Goal: Task Accomplishment & Management: Complete application form

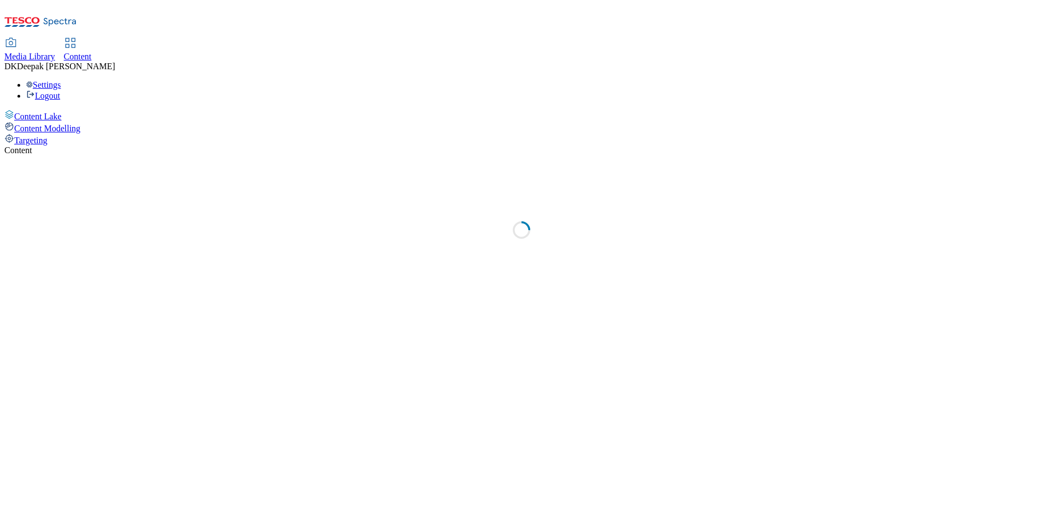
select select "ghs-[GEOGRAPHIC_DATA]"
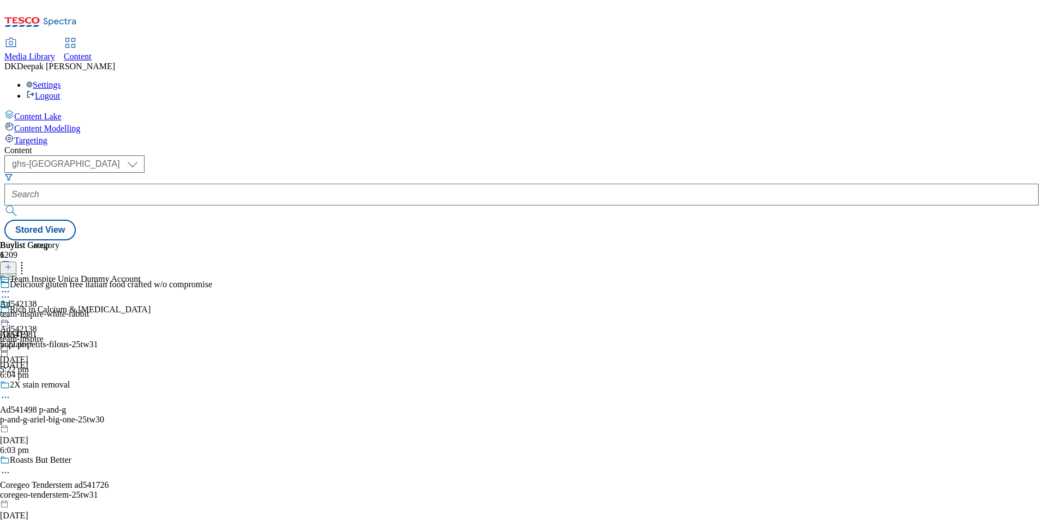
click at [12, 269] on icon at bounding box center [8, 273] width 8 height 8
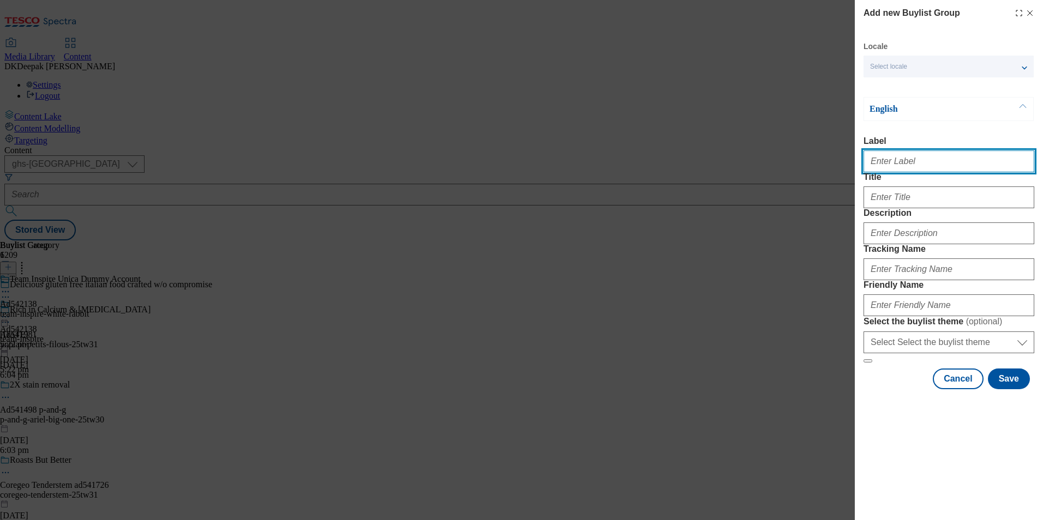
click at [911, 165] on input "Label" at bounding box center [949, 162] width 171 height 22
paste input "542086"
type input "Ad542086"
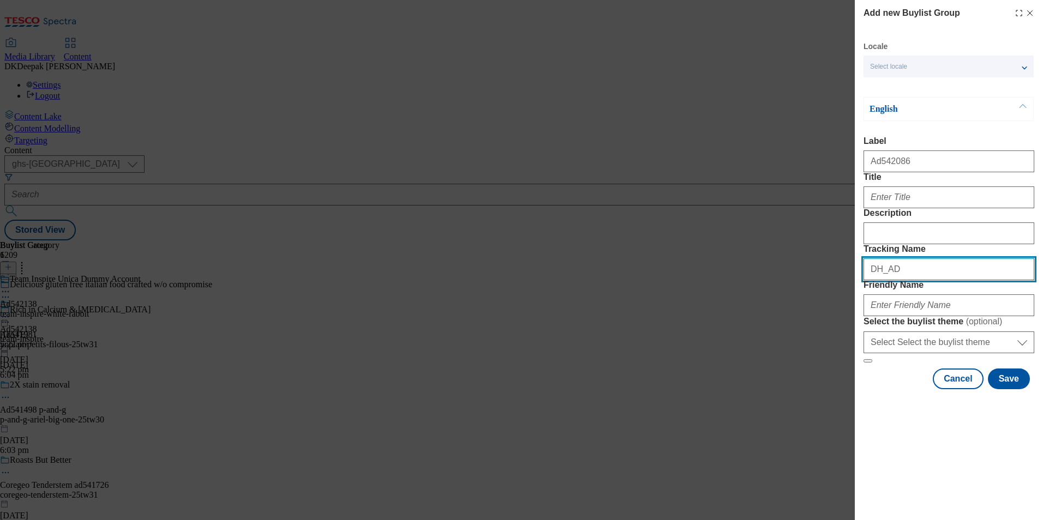
paste input "542086"
type input "DH_AD542086"
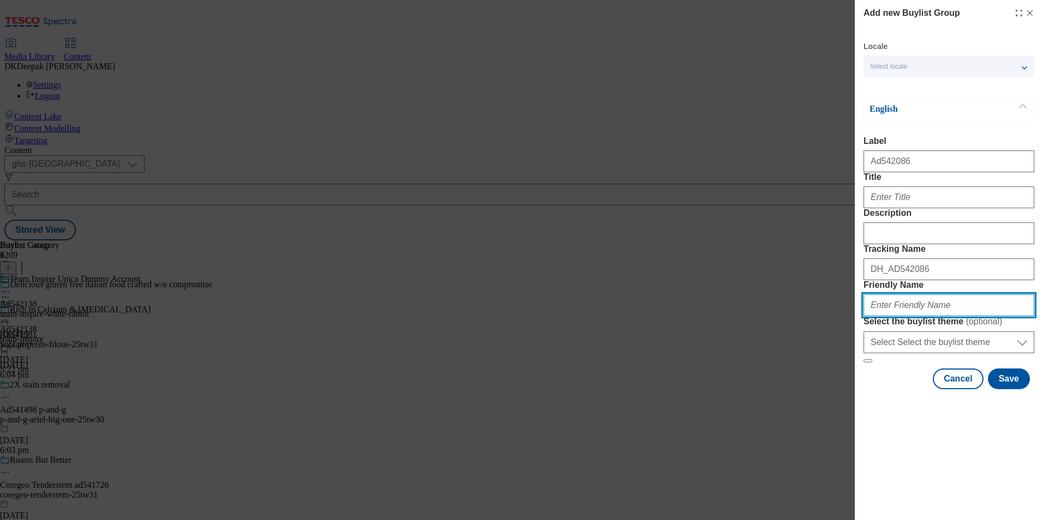
paste input "[PERSON_NAME]-25tw31"
type input "[PERSON_NAME]-25tw31"
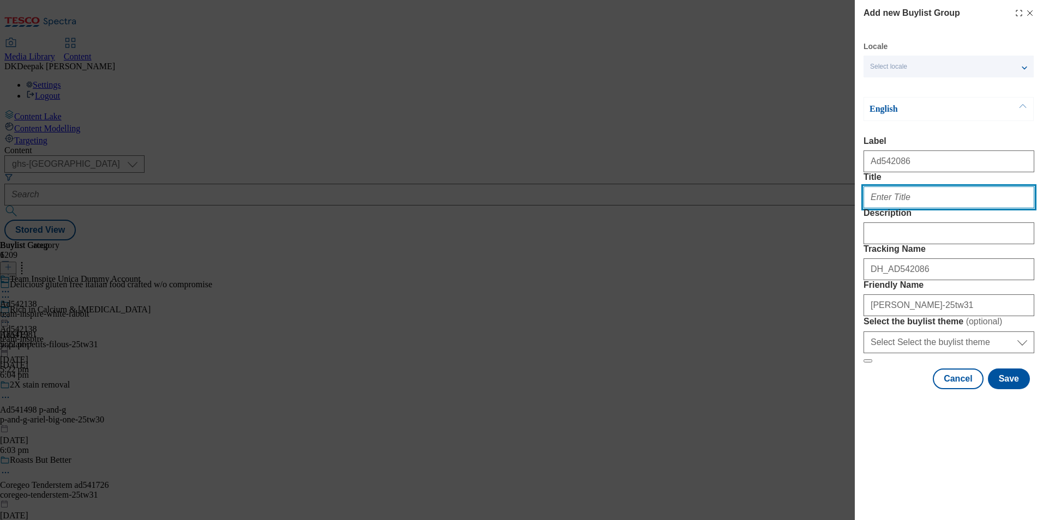
click at [916, 208] on input "Title" at bounding box center [949, 198] width 171 height 22
paste input "Get set for [PERSON_NAME]"
type input "Get set for [PERSON_NAME]"
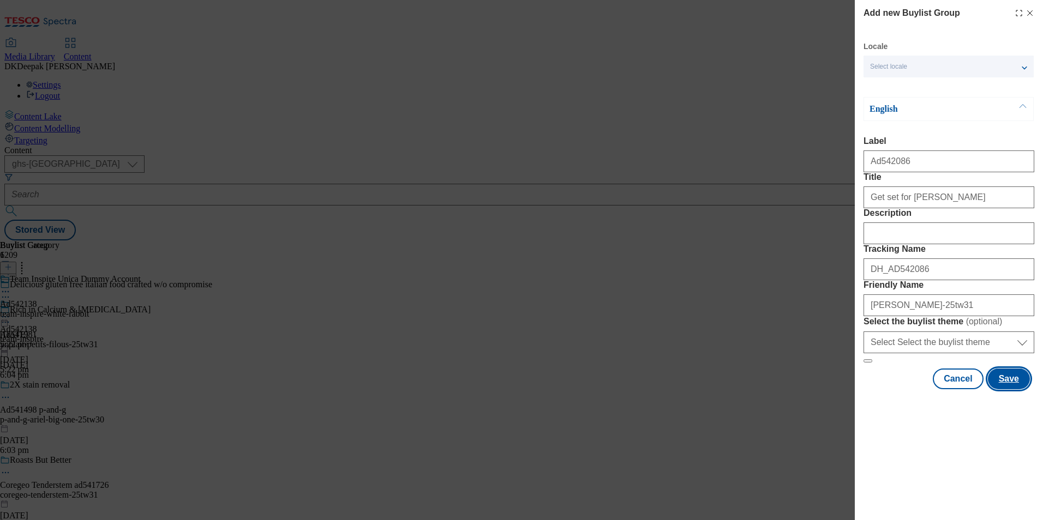
click at [1011, 390] on button "Save" at bounding box center [1009, 379] width 42 height 21
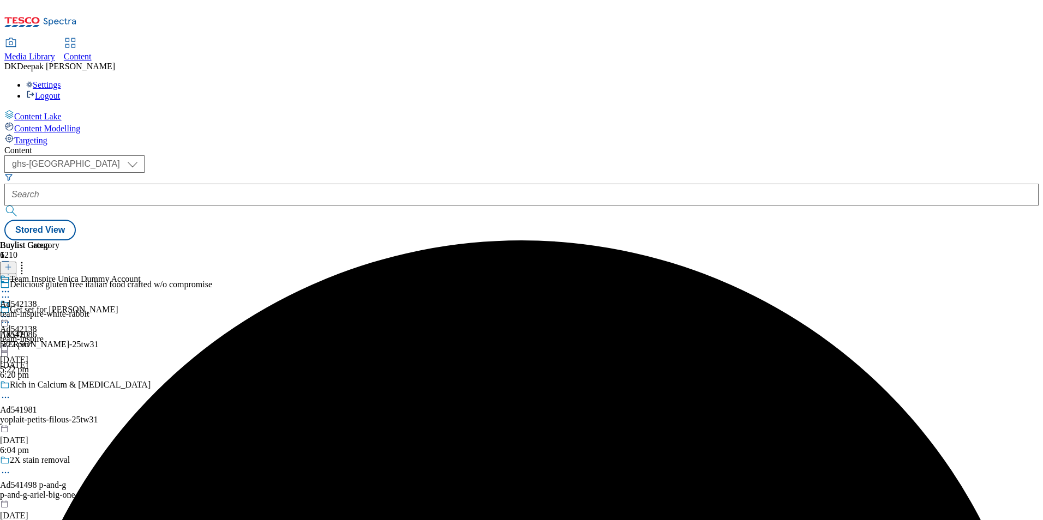
click at [212, 340] on div "[PERSON_NAME]-25tw31" at bounding box center [106, 345] width 212 height 10
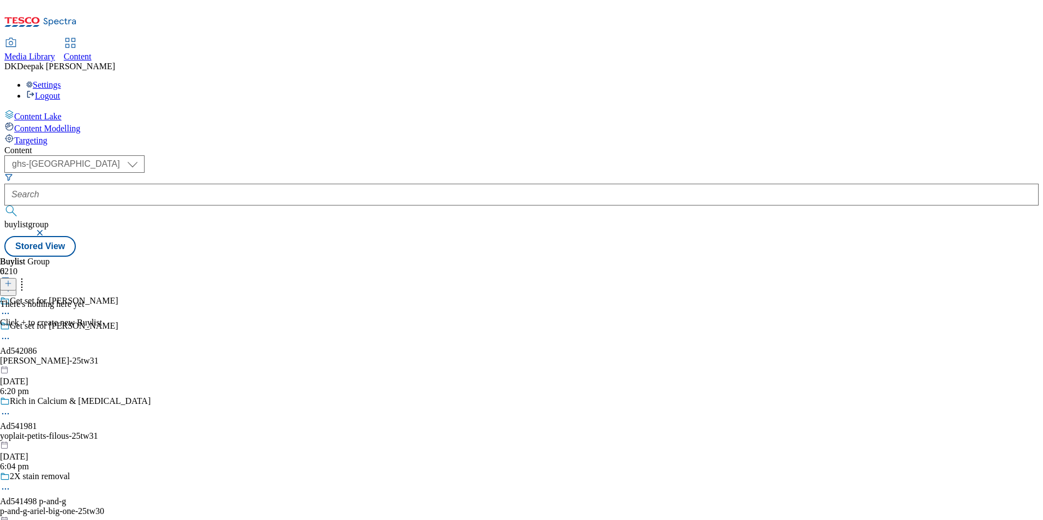
click at [8, 281] on line at bounding box center [8, 283] width 0 height 5
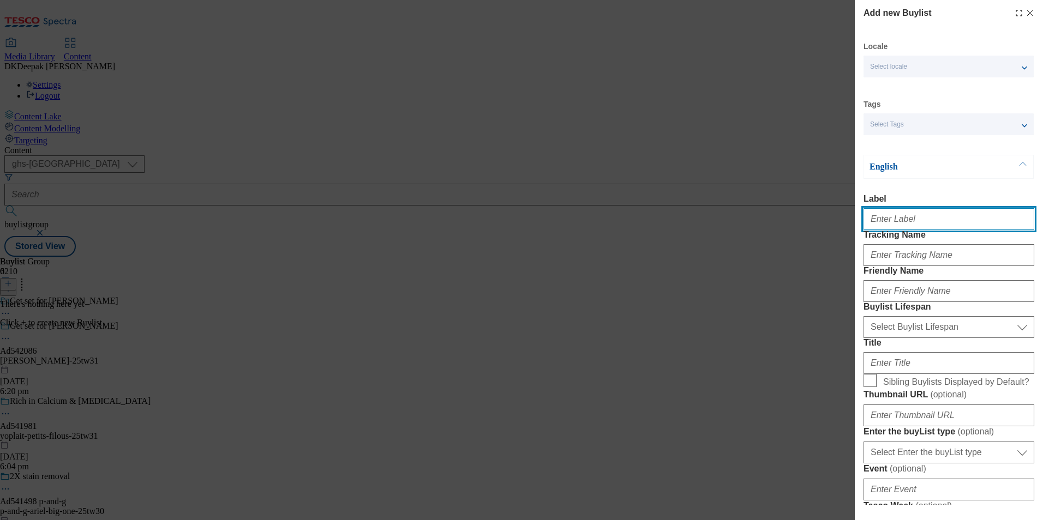
click at [929, 229] on input "Label" at bounding box center [949, 219] width 171 height 22
paste input "542086"
type input "Ad542086"
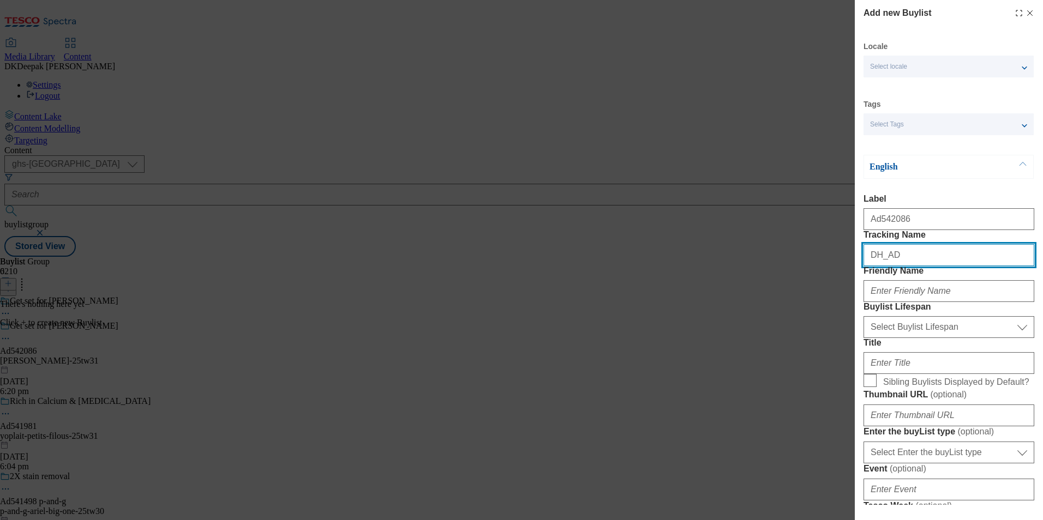
paste input "542086"
type input "DH_AD542086"
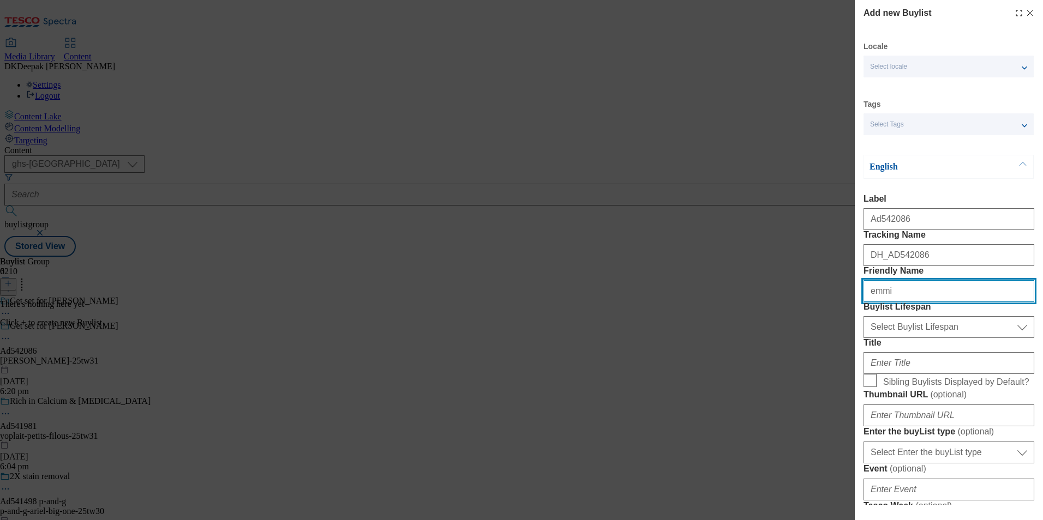
type input "emmi"
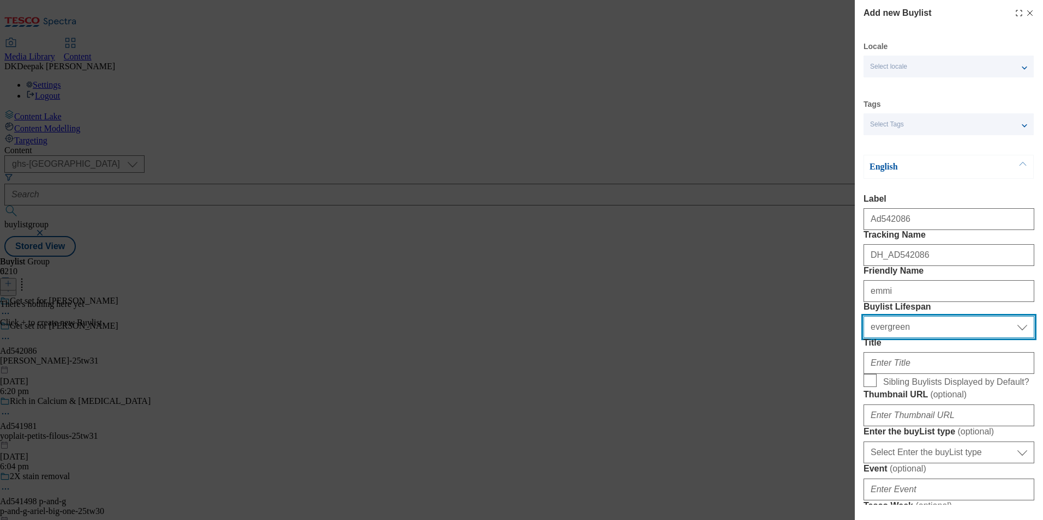
select select "tactical"
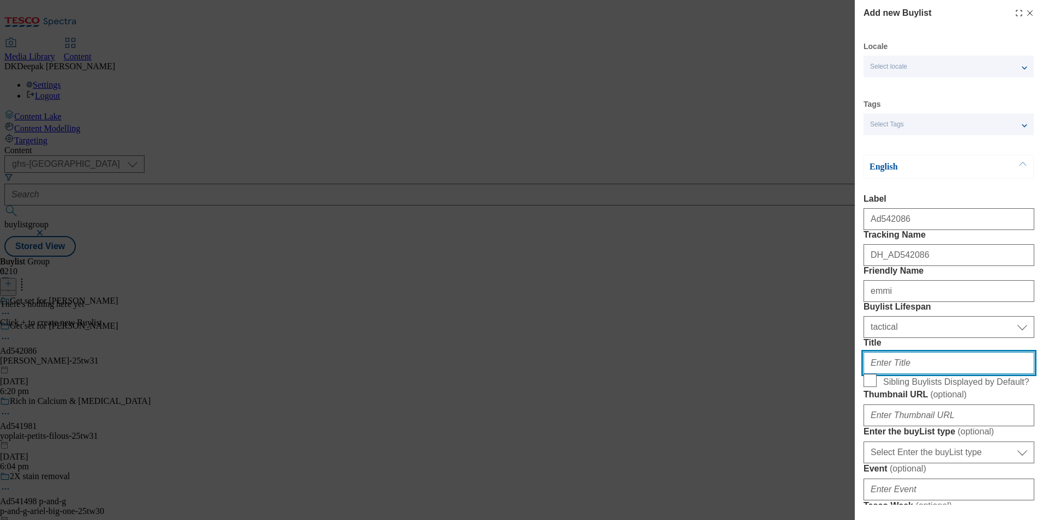
click at [919, 374] on input "Title" at bounding box center [949, 363] width 171 height 22
paste input "[PERSON_NAME] elevate your everyday meals"
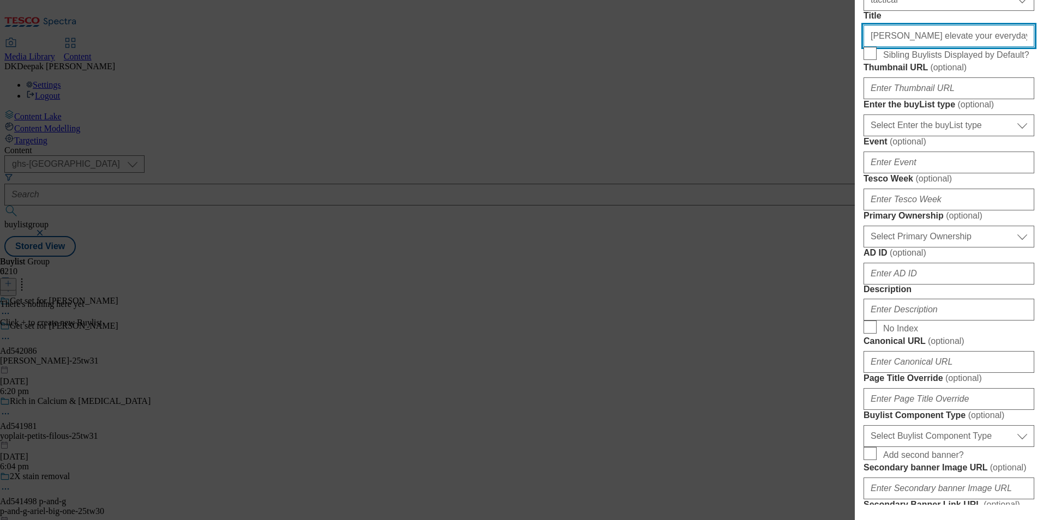
scroll to position [382, 0]
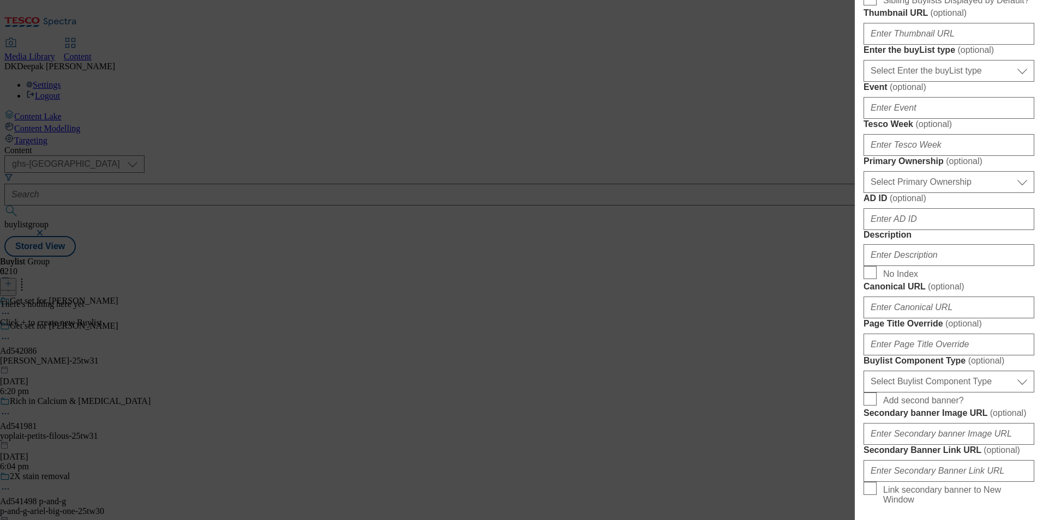
type input "[PERSON_NAME] elevate your everyday meals"
drag, startPoint x: 950, startPoint y: 199, endPoint x: 951, endPoint y: 207, distance: 8.3
click at [950, 82] on select "Select Enter the buyList type event supplier funded long term >4 weeks supplier…" at bounding box center [949, 71] width 171 height 22
select select "supplier funded short term 1-3 weeks"
click at [864, 82] on select "Select Enter the buyList type event supplier funded long term >4 weeks supplier…" at bounding box center [949, 71] width 171 height 22
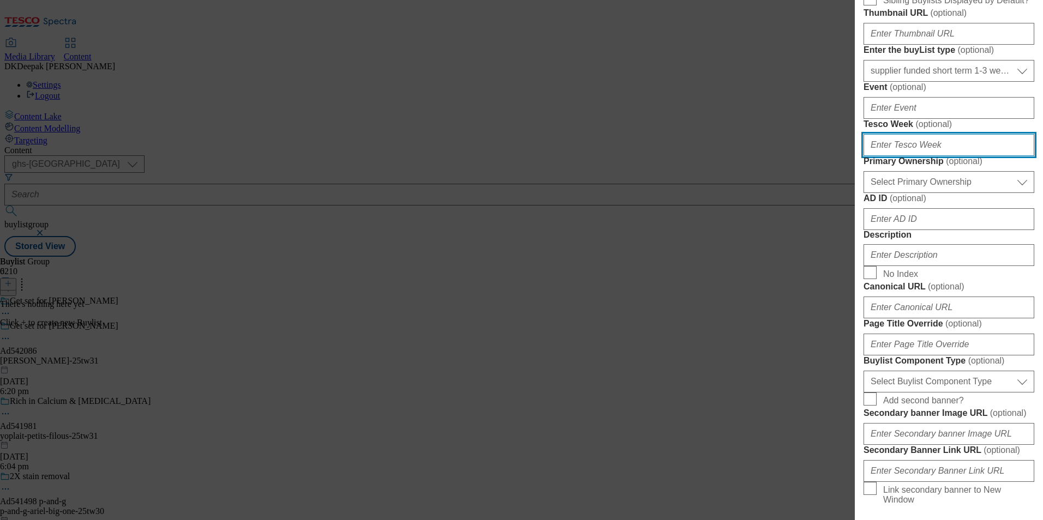
click at [938, 156] on input "Tesco Week ( optional )" at bounding box center [949, 145] width 171 height 22
type input "31"
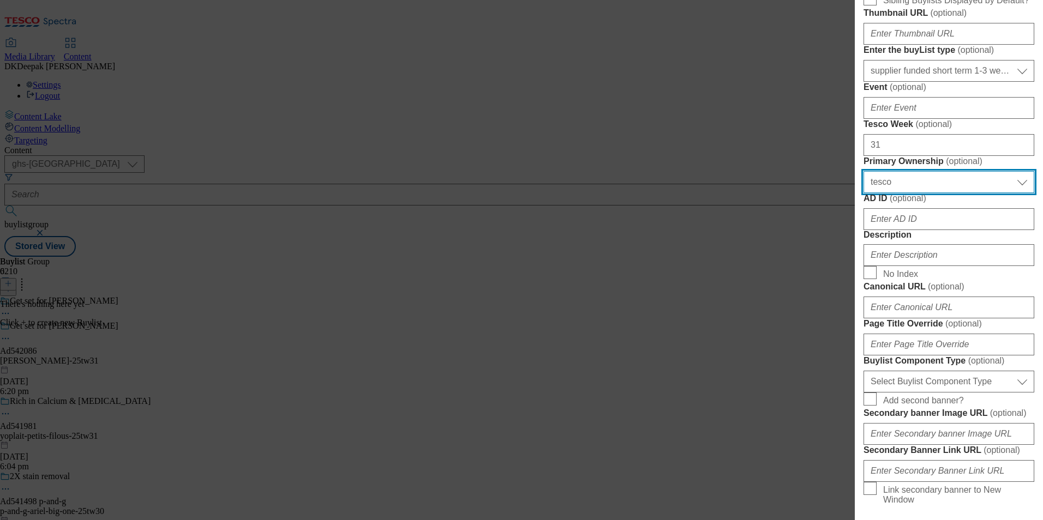
select select "dunnhumby"
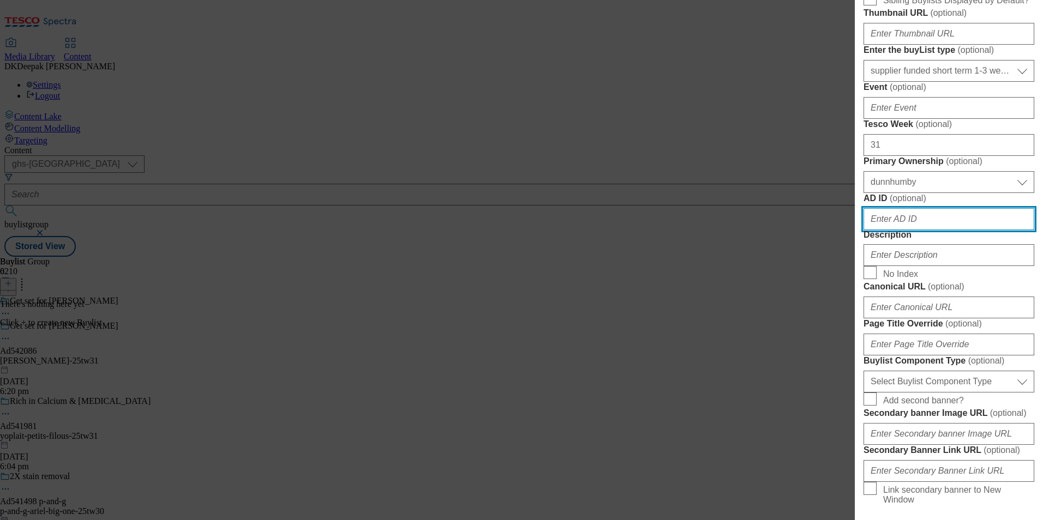
paste input "542086"
type input "542086"
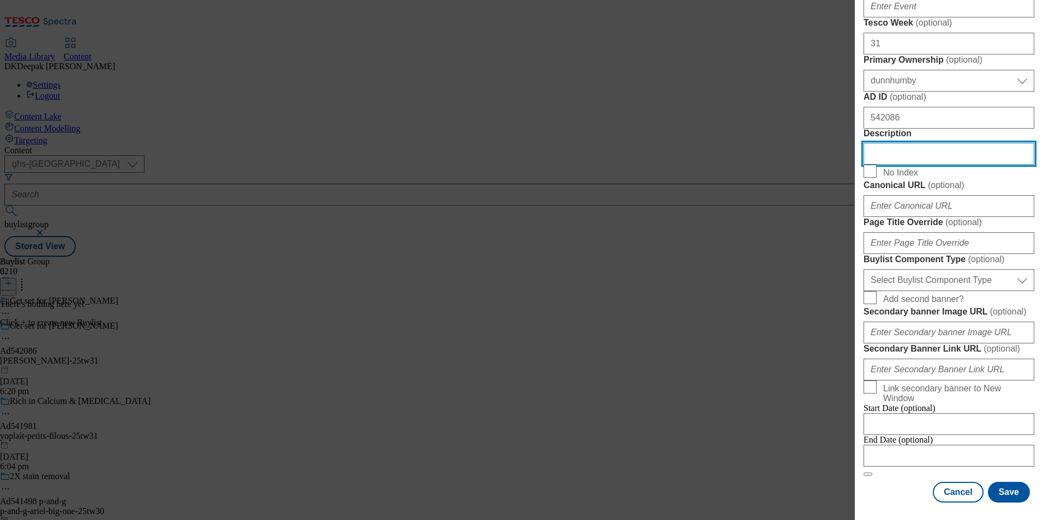
scroll to position [764, 0]
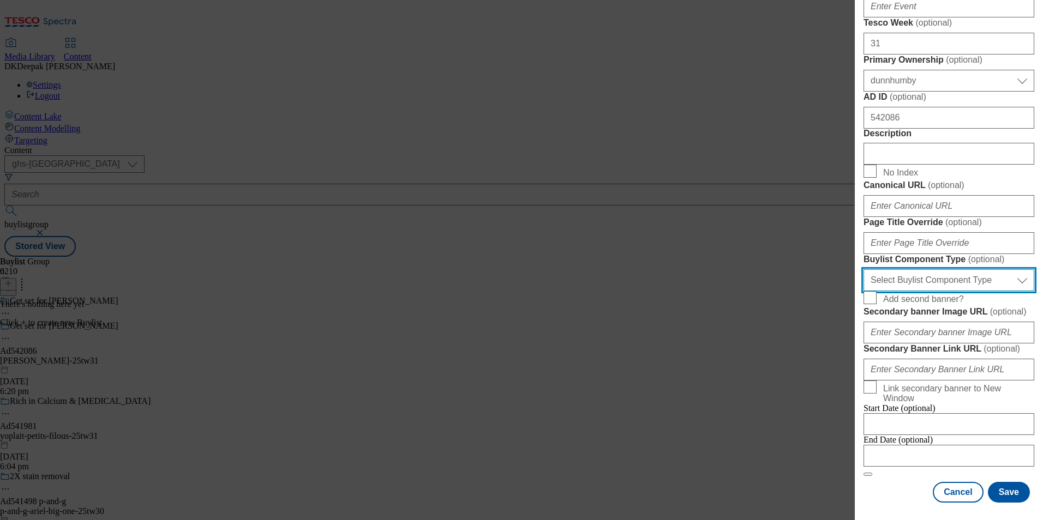
click at [958, 277] on select "Select Buylist Component Type Banner Competition Header Meal" at bounding box center [949, 281] width 171 height 22
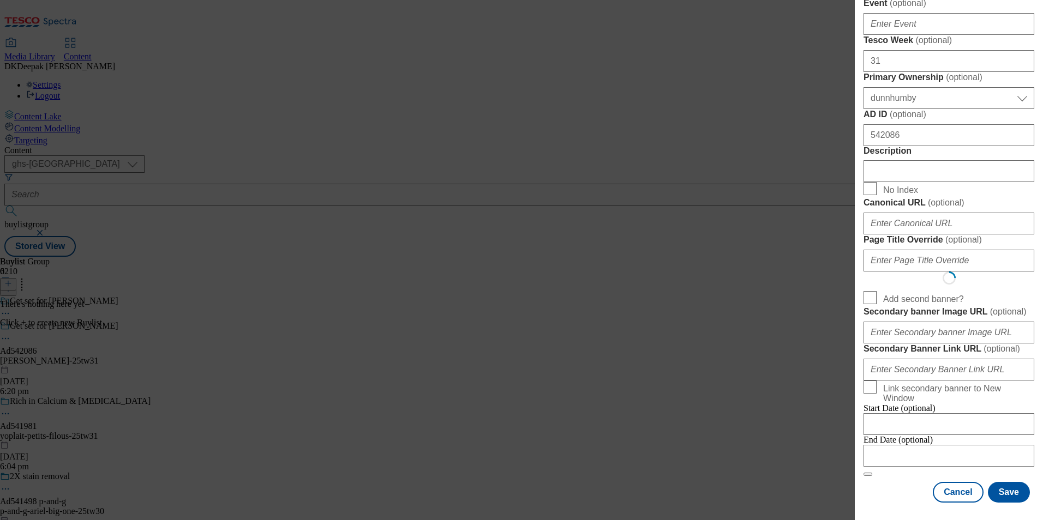
select select "Banner"
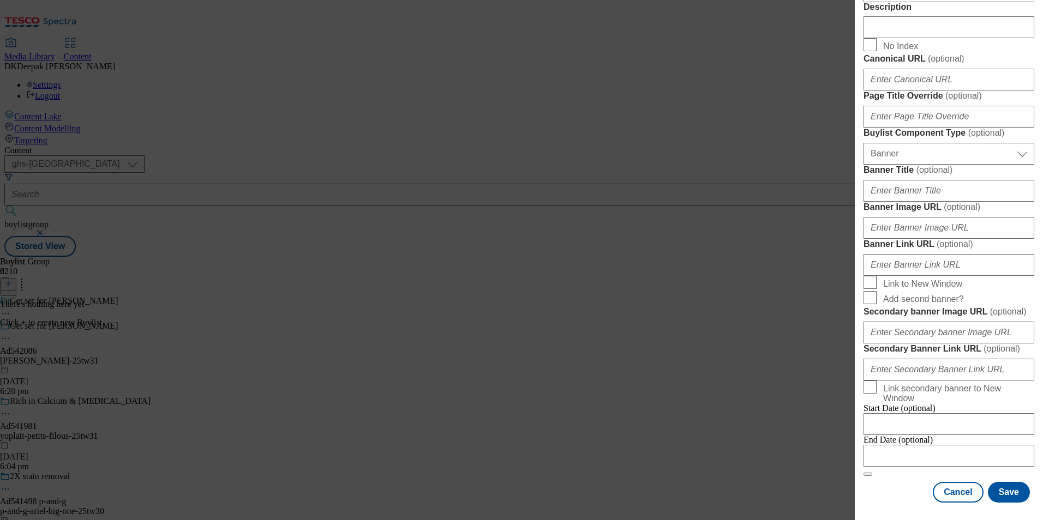
scroll to position [1076, 0]
click at [887, 482] on div "Cancel Save" at bounding box center [949, 492] width 171 height 21
click at [960, 445] on input "Modal" at bounding box center [949, 456] width 171 height 22
select select "2025"
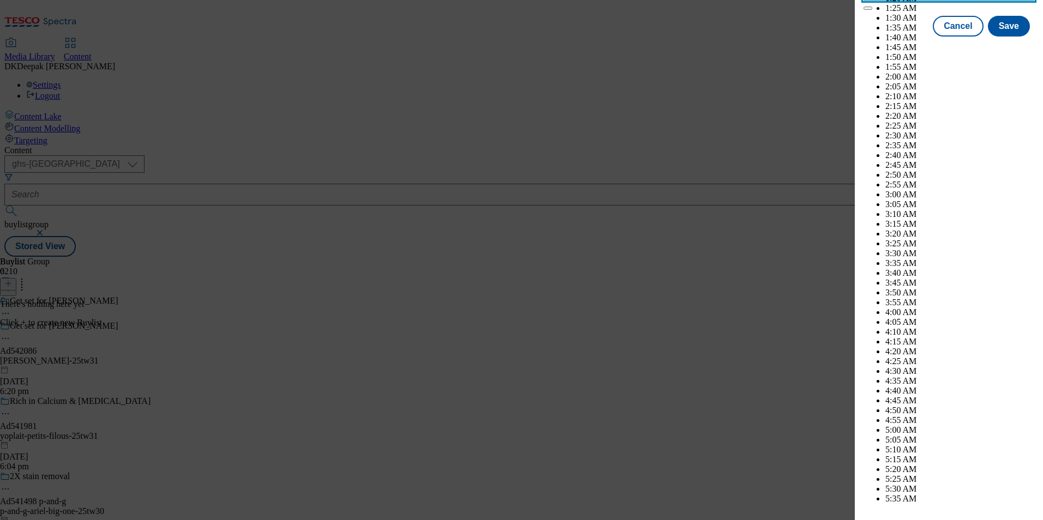
scroll to position [4435, 0]
select select "December"
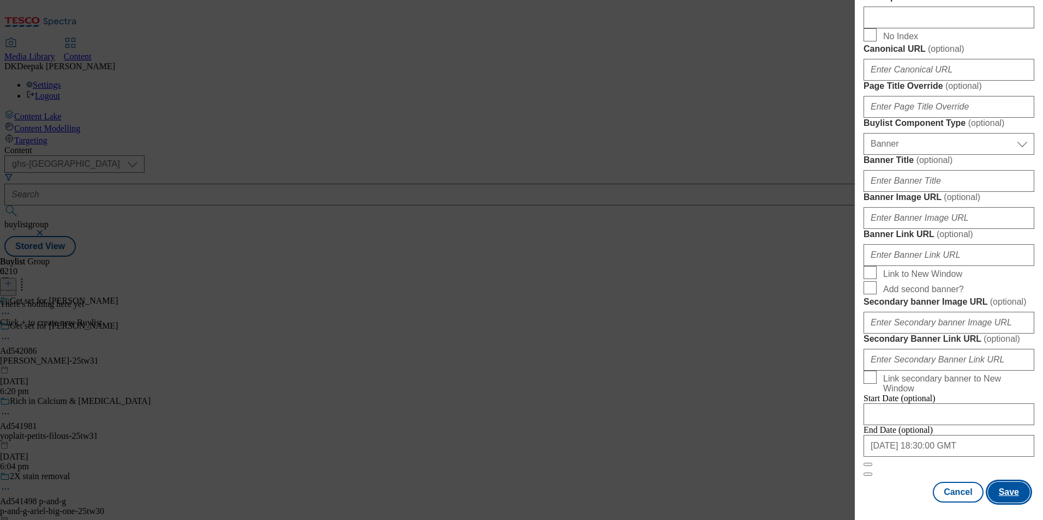
click at [1003, 491] on button "Save" at bounding box center [1009, 492] width 42 height 21
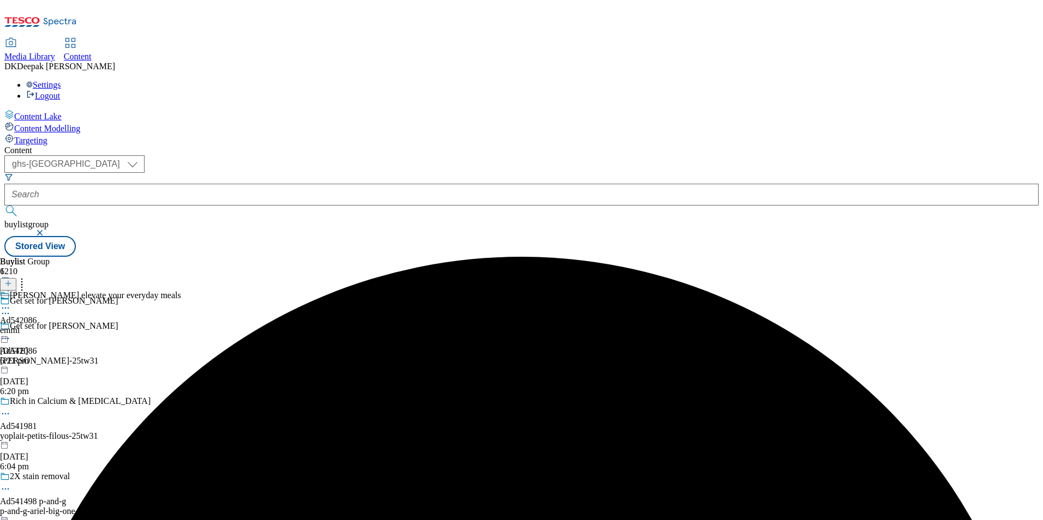
click at [181, 326] on div "emmi" at bounding box center [90, 331] width 181 height 10
click at [12, 280] on icon at bounding box center [8, 284] width 8 height 8
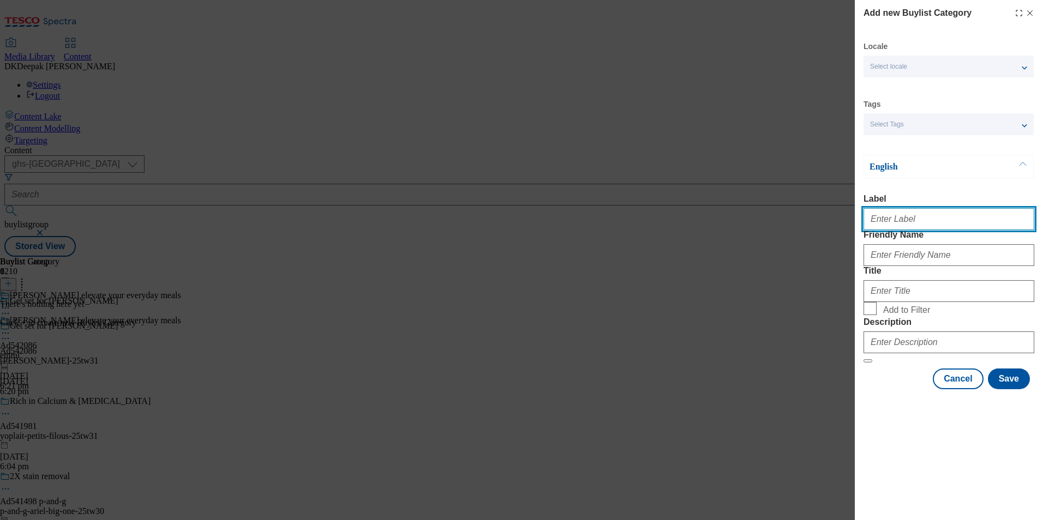
click at [930, 230] on input "Label" at bounding box center [949, 219] width 171 height 22
paste input "542086"
type input "Ad542086"
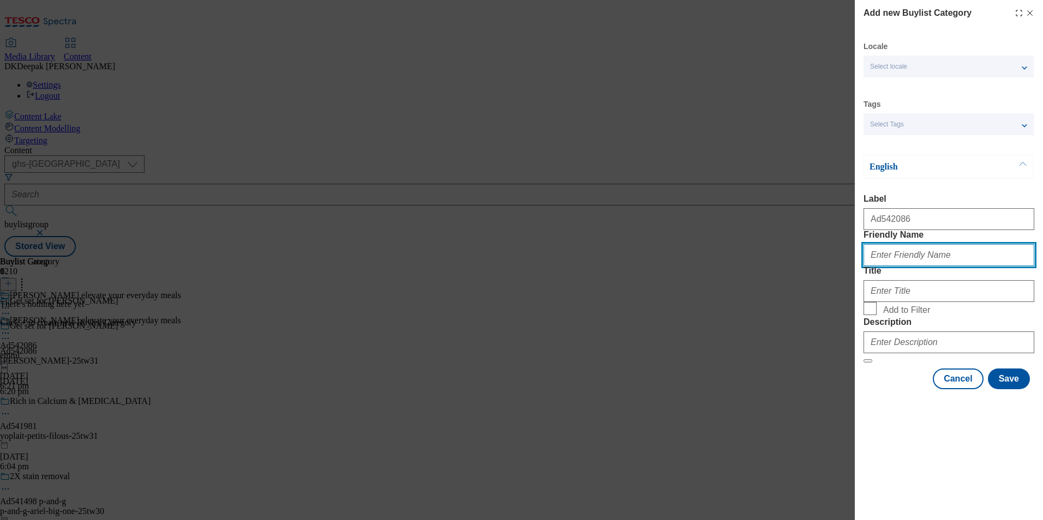
click at [990, 266] on input "Friendly Name" at bounding box center [949, 255] width 171 height 22
paste input "[PERSON_NAME]"
type input "[PERSON_NAME]"
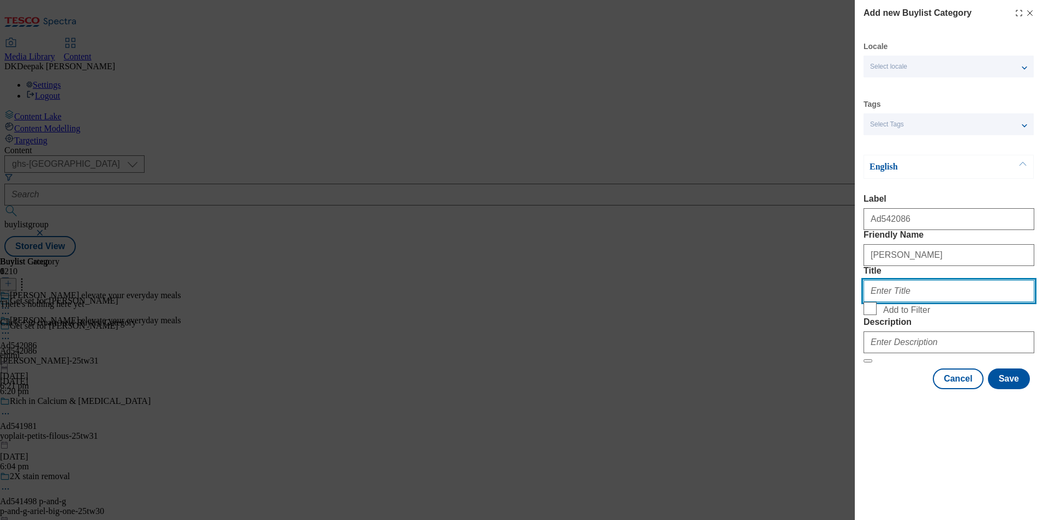
paste input "Emmi"
type input "Emmi"
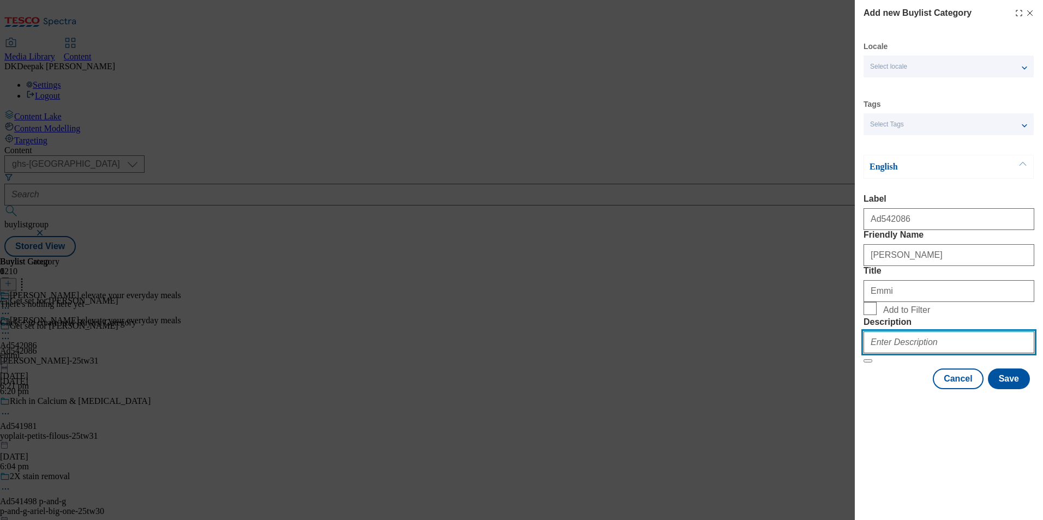
click at [926, 354] on input "Description" at bounding box center [949, 343] width 171 height 22
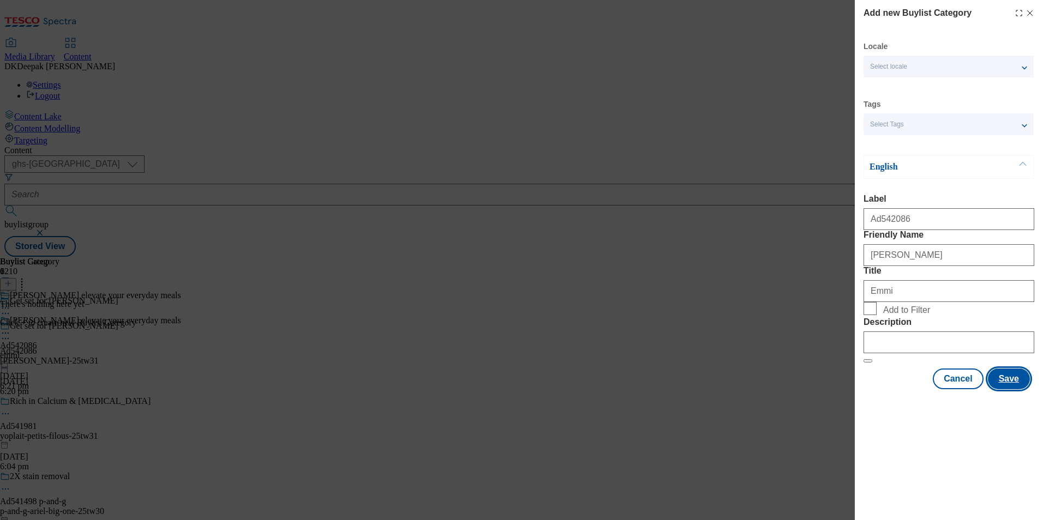
click at [1011, 390] on button "Save" at bounding box center [1009, 379] width 42 height 21
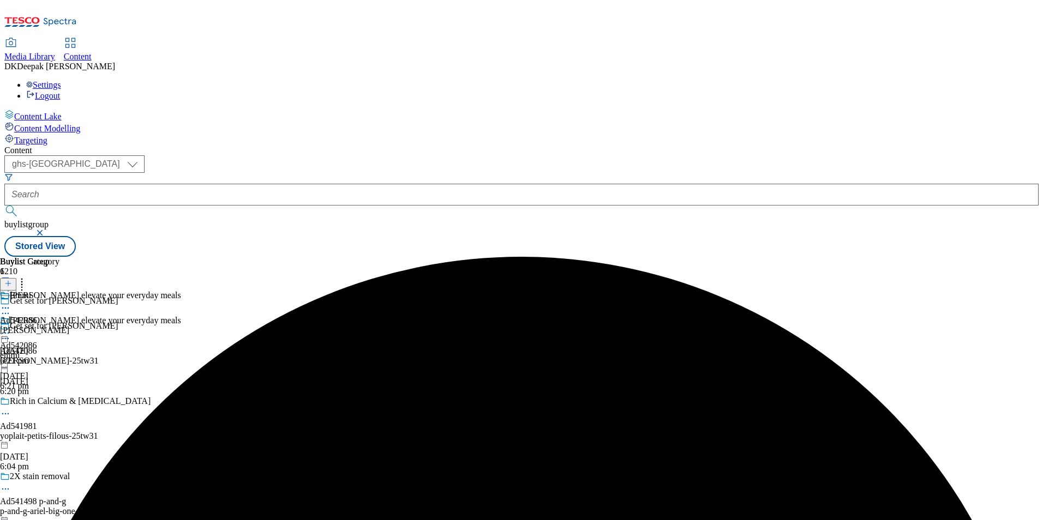
click at [69, 326] on div "[PERSON_NAME]" at bounding box center [34, 331] width 69 height 10
click at [8, 281] on line at bounding box center [8, 283] width 0 height 5
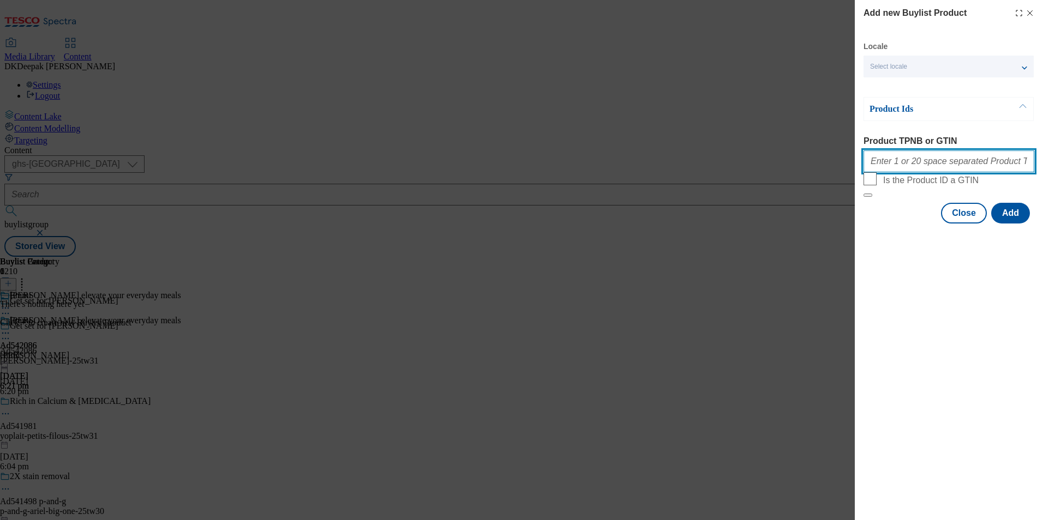
click at [953, 170] on input "Product TPNB or GTIN" at bounding box center [949, 162] width 171 height 22
paste input "94040575 92056617"
type input "94040575 92056617"
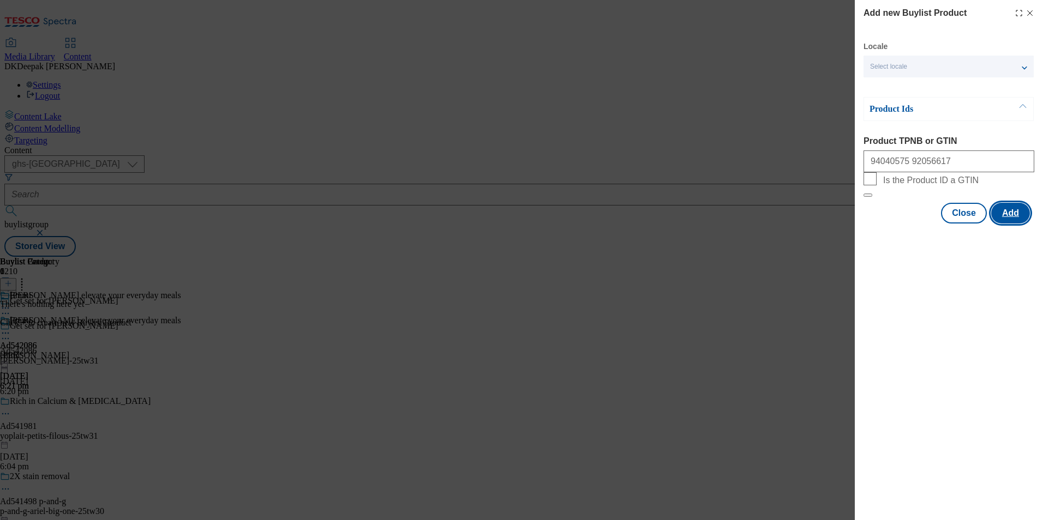
click at [1007, 224] on button "Add" at bounding box center [1010, 213] width 39 height 21
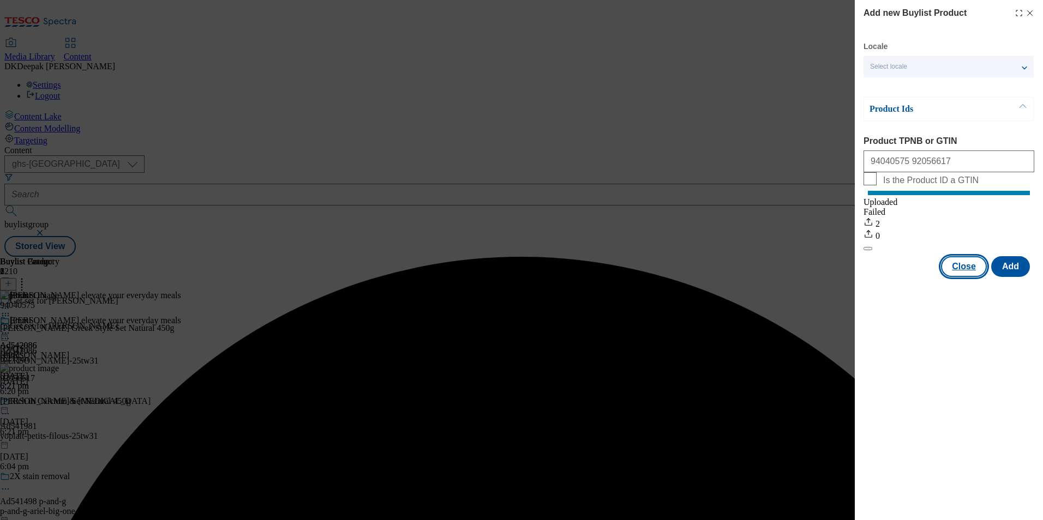
click at [966, 277] on button "Close" at bounding box center [964, 266] width 46 height 21
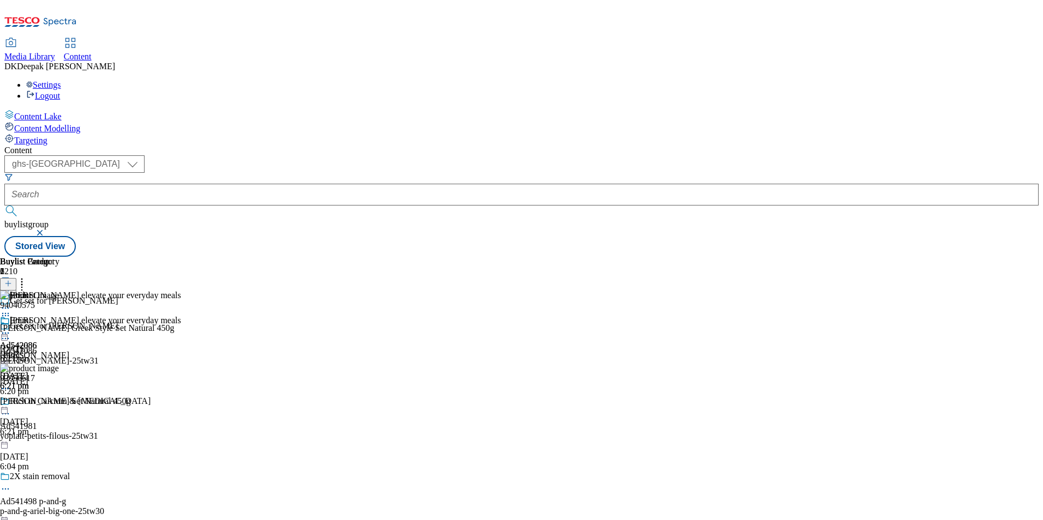
click at [9, 338] on circle at bounding box center [9, 339] width 2 height 2
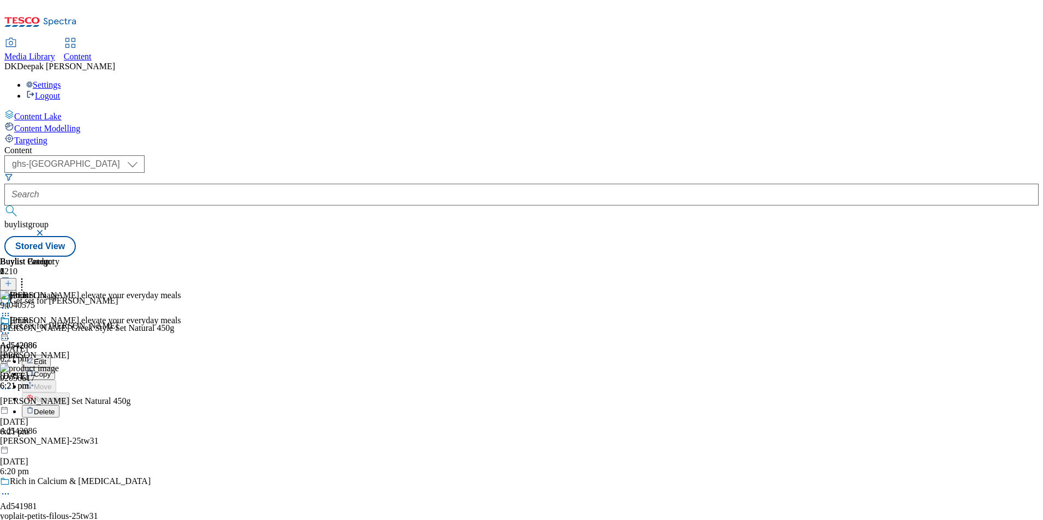
click at [46, 358] on span "Edit" at bounding box center [40, 362] width 13 height 8
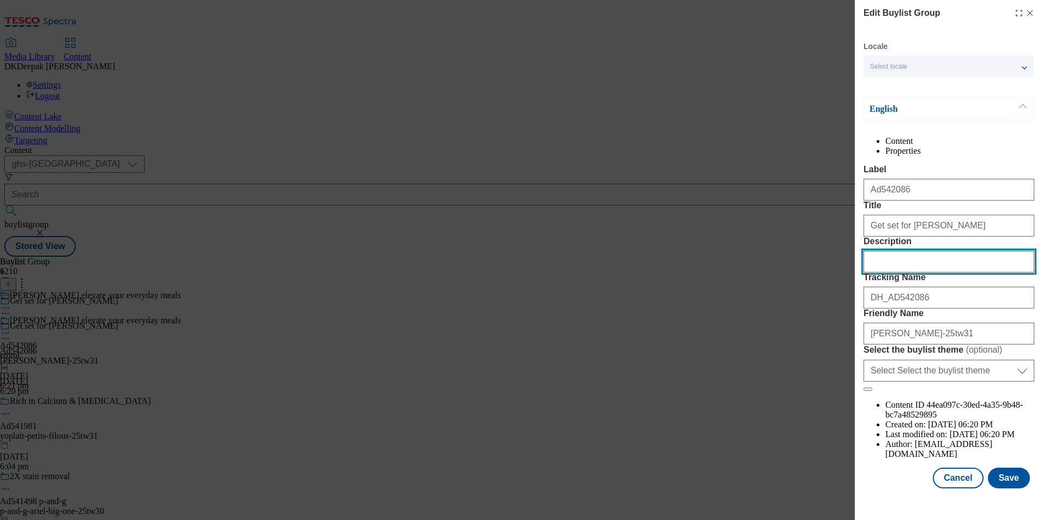
drag, startPoint x: 947, startPoint y: 320, endPoint x: 957, endPoint y: 350, distance: 32.3
click at [947, 273] on input "Description" at bounding box center [949, 262] width 171 height 22
paste input "[PERSON_NAME] Greek Style Set Natural 450g"
type input "[PERSON_NAME] Greek Style Set Natural 450g"
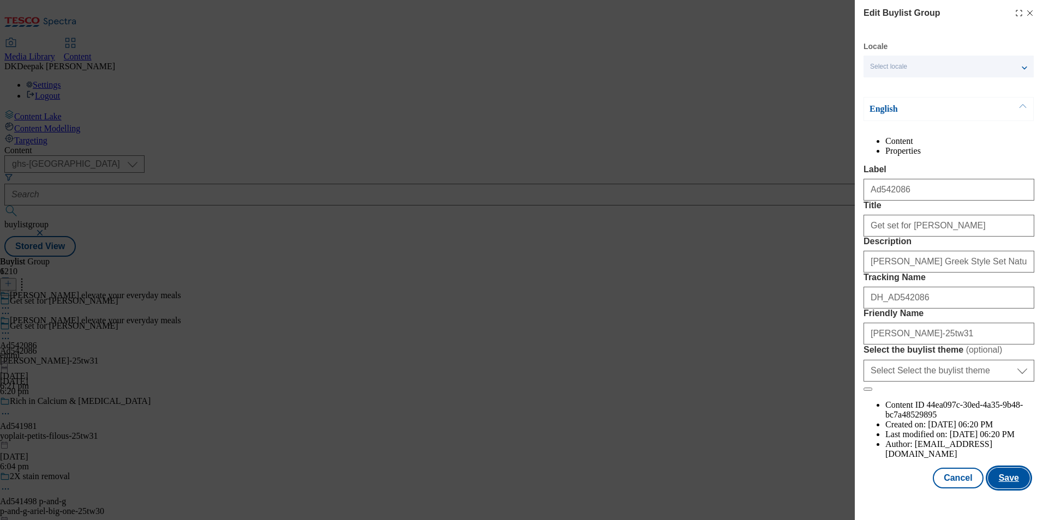
click at [1007, 489] on button "Save" at bounding box center [1009, 478] width 42 height 21
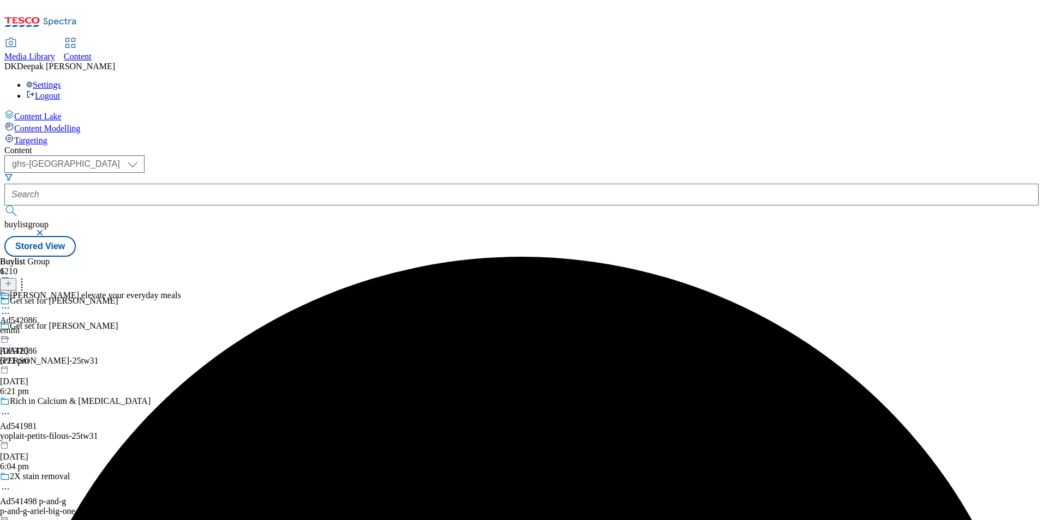
click at [11, 303] on icon at bounding box center [5, 308] width 11 height 11
click at [46, 327] on span "Edit" at bounding box center [40, 331] width 13 height 8
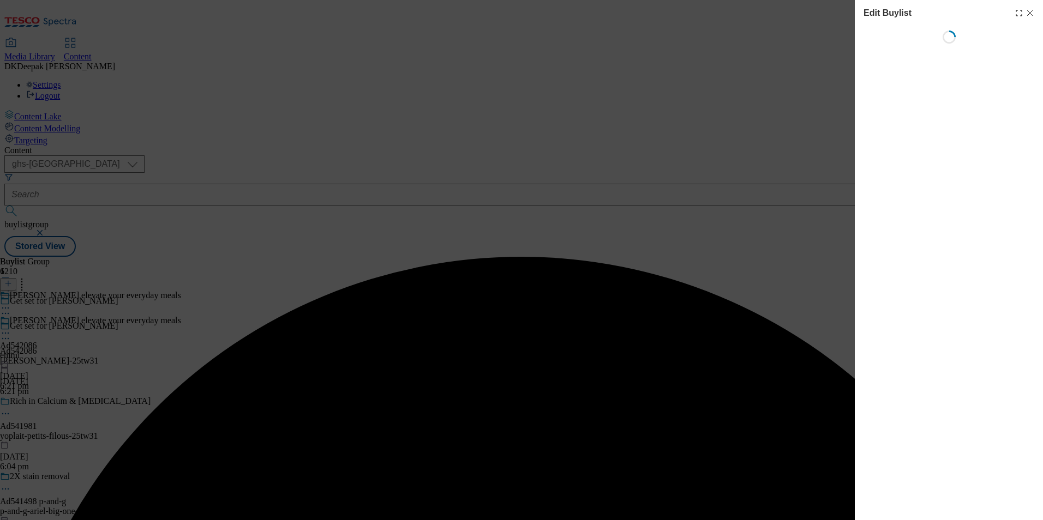
select select "tactical"
select select "supplier funded short term 1-3 weeks"
select select "dunnhumby"
select select "Banner"
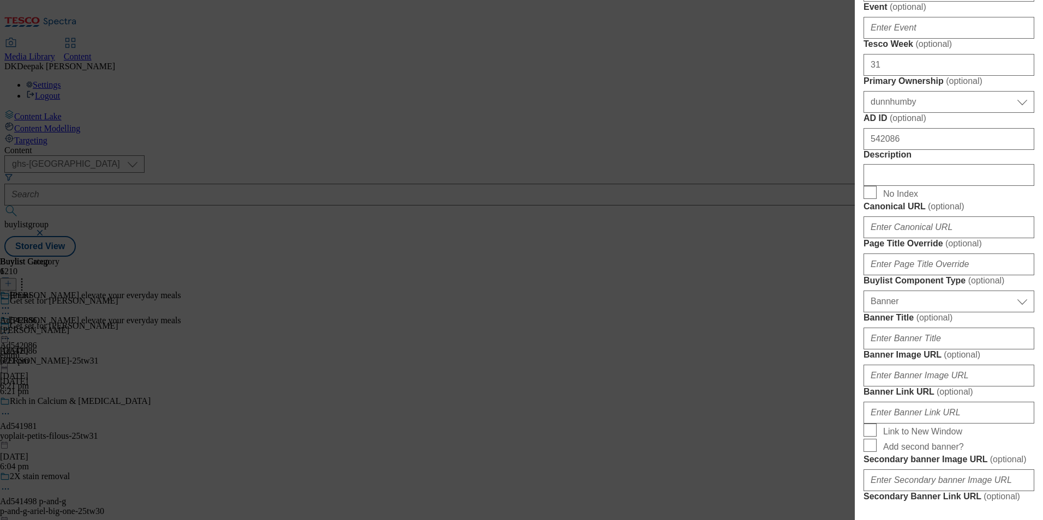
scroll to position [491, 0]
click at [937, 186] on input "Description" at bounding box center [949, 175] width 171 height 22
paste input "[PERSON_NAME] Greek Style Set Natural 450g"
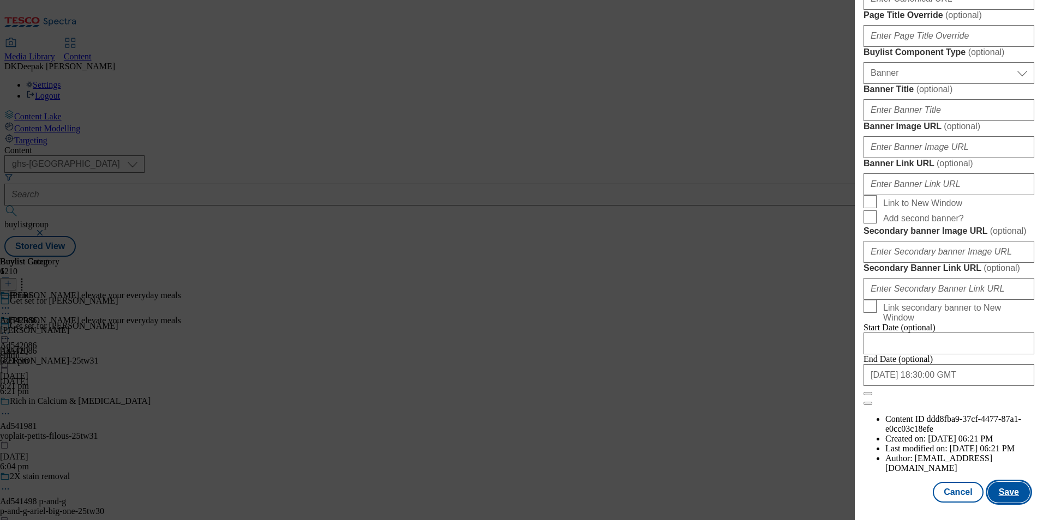
scroll to position [1124, 0]
type input "[PERSON_NAME] Greek Style Set Natural 450g"
click at [1001, 494] on button "Save" at bounding box center [1009, 492] width 42 height 21
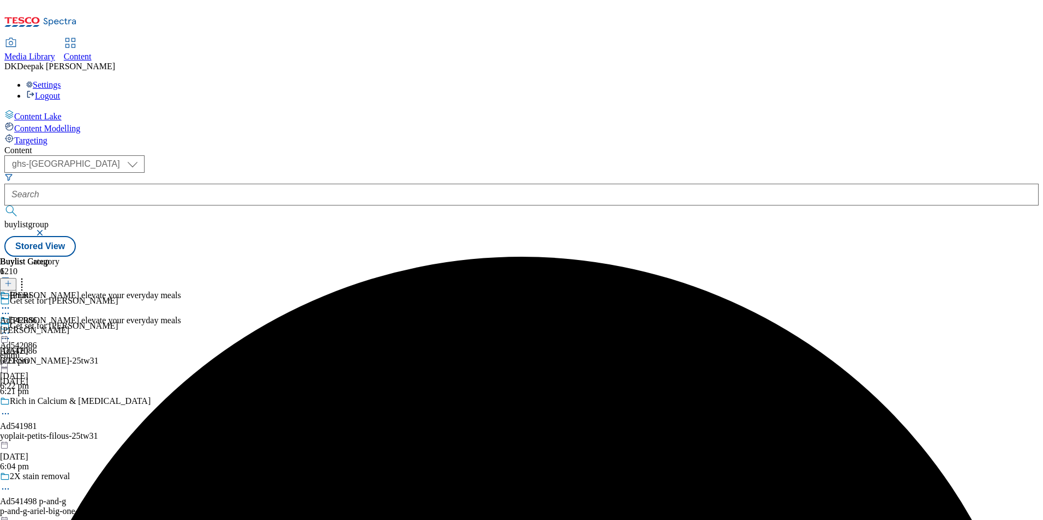
click at [11, 303] on icon at bounding box center [5, 308] width 11 height 11
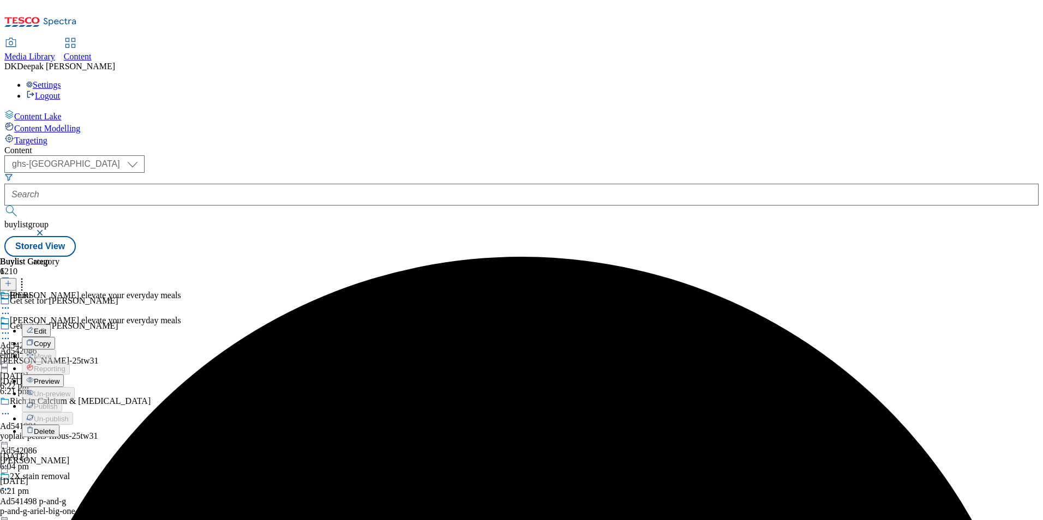
click at [46, 327] on span "Edit" at bounding box center [40, 331] width 13 height 8
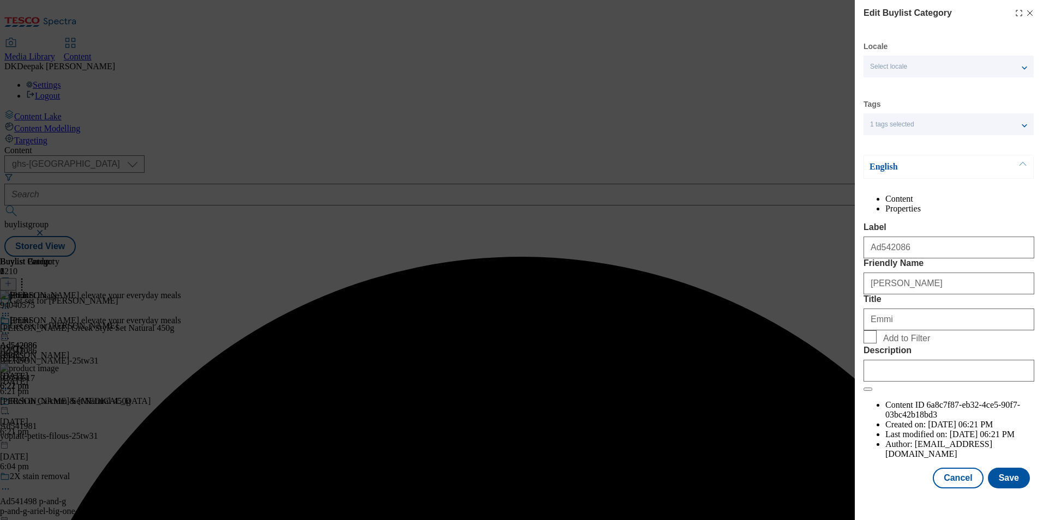
scroll to position [16, 0]
click at [943, 382] on input "Description" at bounding box center [949, 371] width 171 height 22
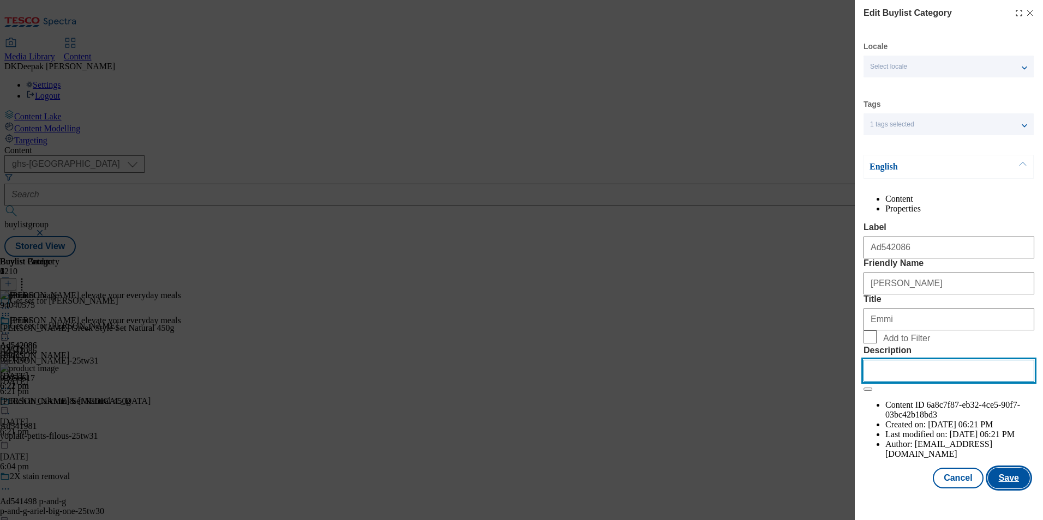
paste input "[PERSON_NAME] Greek Style Set Natural 450g"
type input "[PERSON_NAME] Greek Style Set Natural 450g"
click at [1003, 489] on button "Save" at bounding box center [1009, 478] width 42 height 21
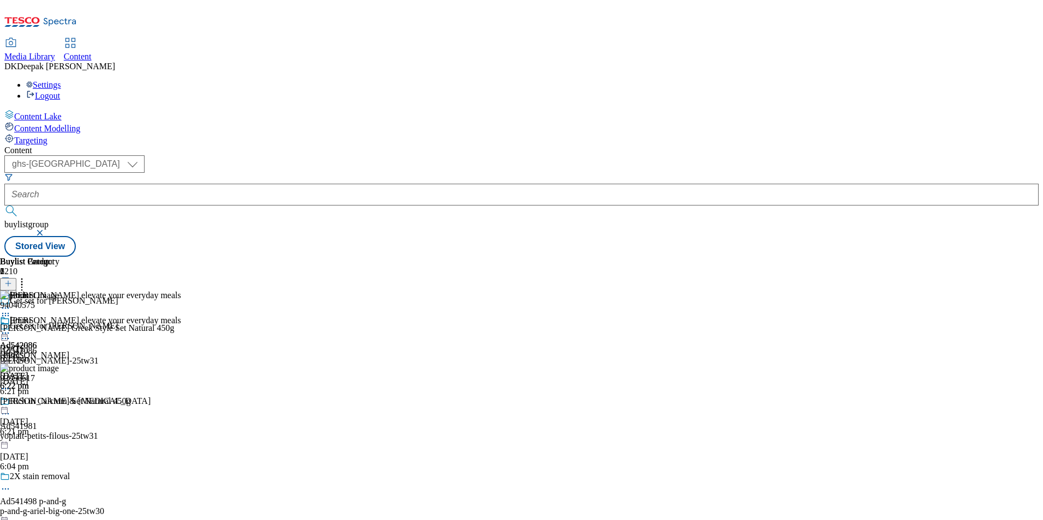
drag, startPoint x: 991, startPoint y: 307, endPoint x: 972, endPoint y: 307, distance: 18.6
click at [991, 257] on div "Buylist Group 6210 Get set for [PERSON_NAME] Get set for [PERSON_NAME] Ad542086…" at bounding box center [521, 257] width 1034 height 0
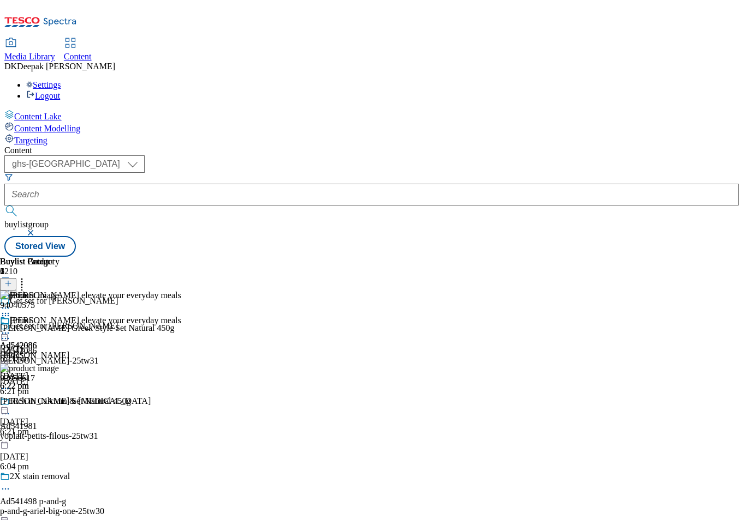
click at [69, 337] on div "Emmi Ad542086 [PERSON_NAME] [DATE] 6:22 pm" at bounding box center [34, 353] width 69 height 75
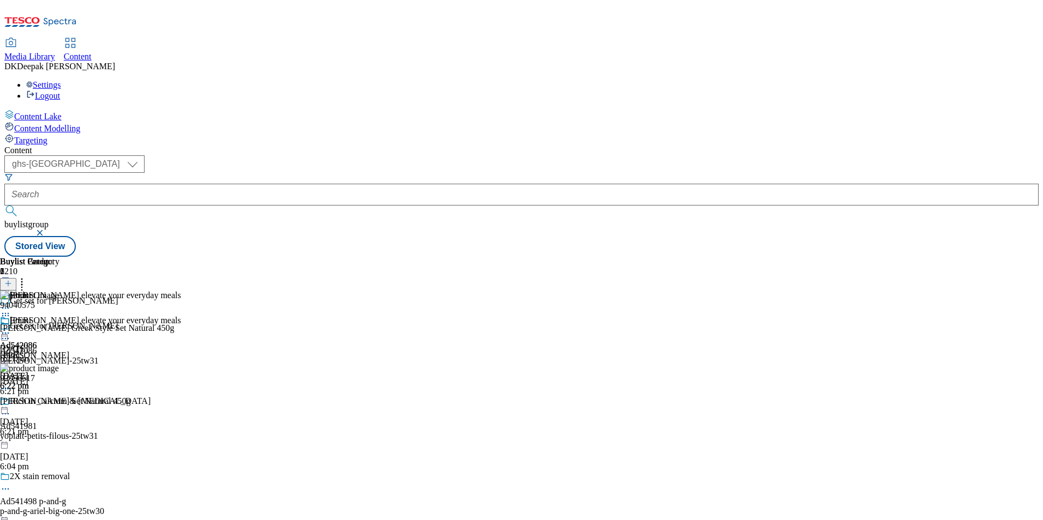
click at [982, 257] on div "Buylist Group 6210 Get set for [PERSON_NAME] Get set for [PERSON_NAME] Ad542086…" at bounding box center [521, 257] width 1034 height 0
click at [11, 328] on icon at bounding box center [5, 333] width 11 height 11
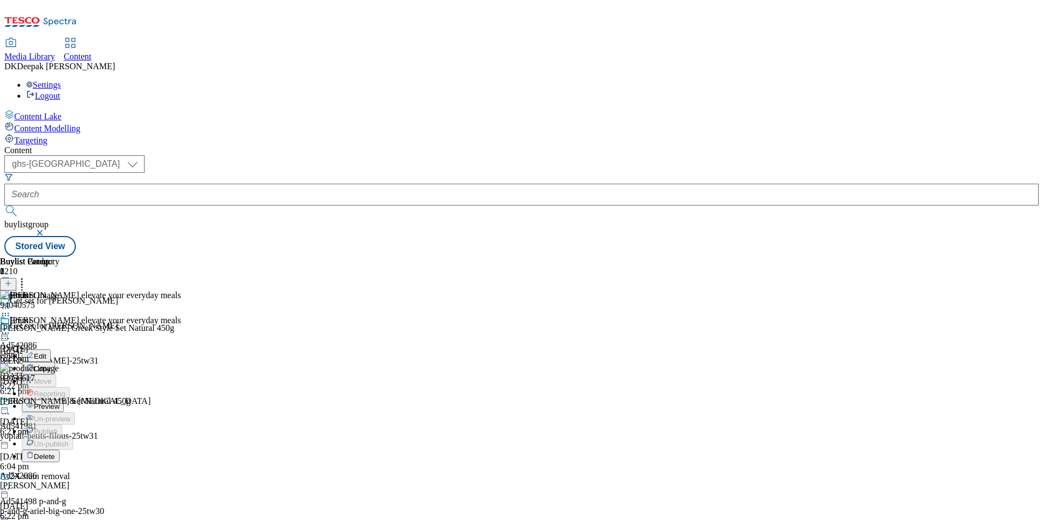
click at [46, 352] on span "Edit" at bounding box center [40, 356] width 13 height 8
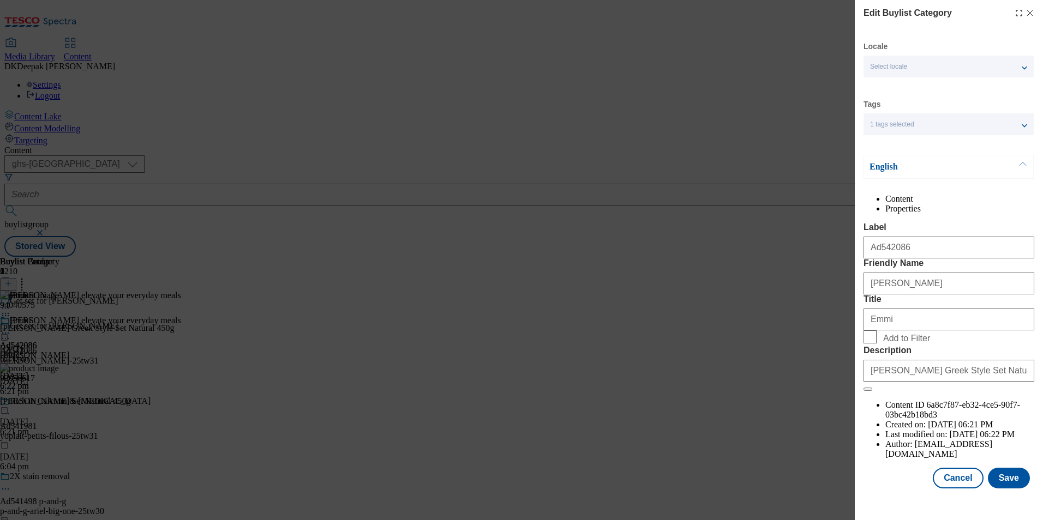
click at [1026, 11] on icon "Modal" at bounding box center [1030, 13] width 9 height 9
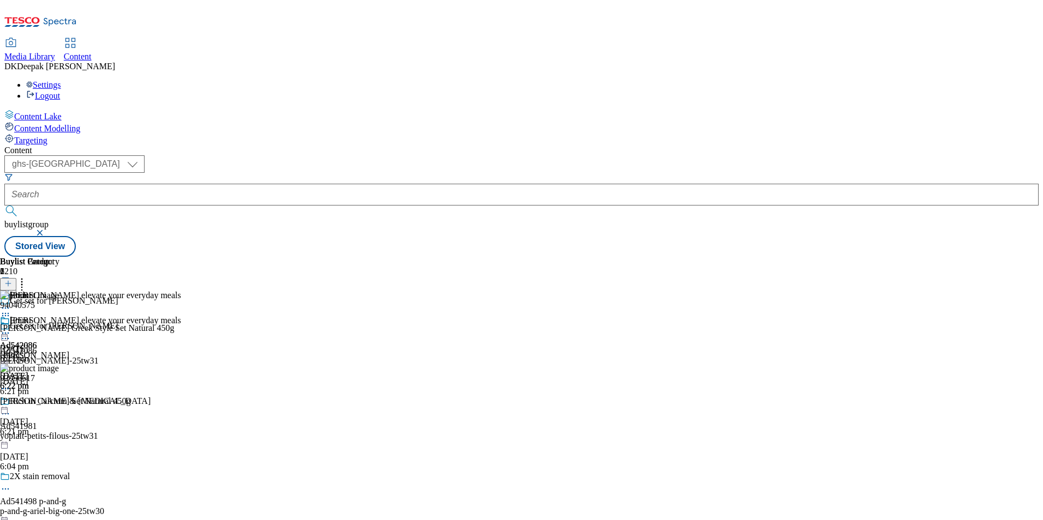
click at [11, 328] on icon at bounding box center [5, 333] width 11 height 11
click at [59, 403] on span "Preview" at bounding box center [47, 407] width 26 height 8
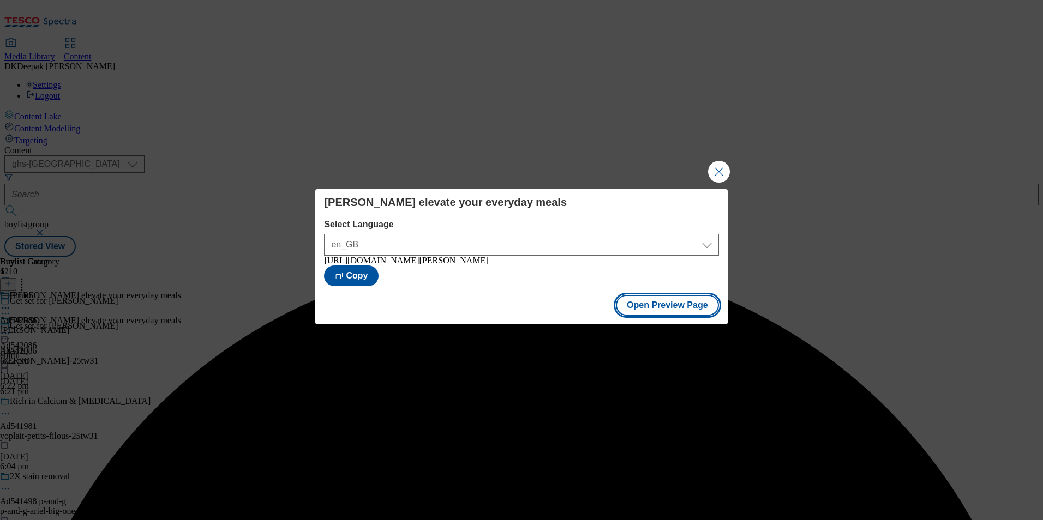
click at [669, 309] on button "Open Preview Page" at bounding box center [667, 305] width 103 height 21
click at [723, 170] on button "Close Modal" at bounding box center [719, 172] width 22 height 22
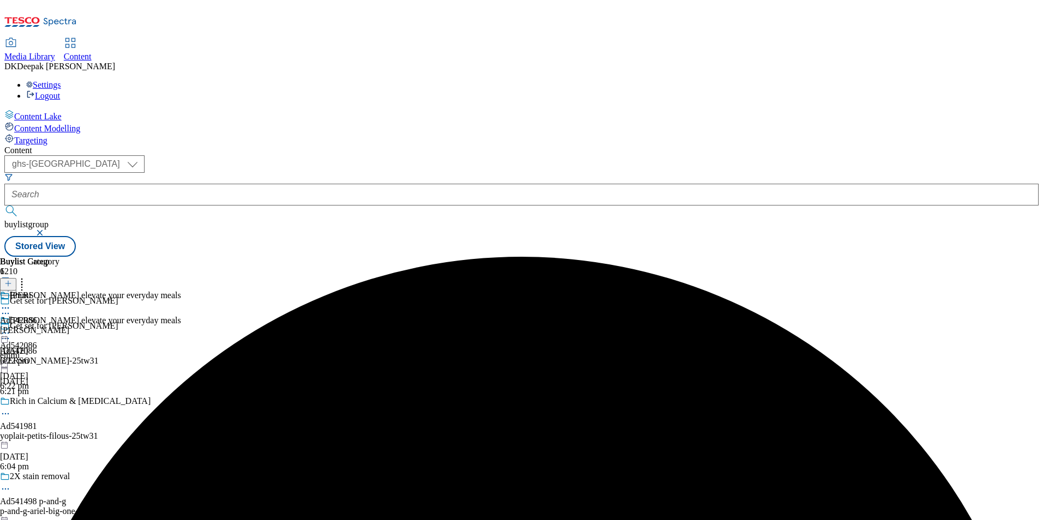
click at [11, 328] on icon at bounding box center [5, 333] width 11 height 11
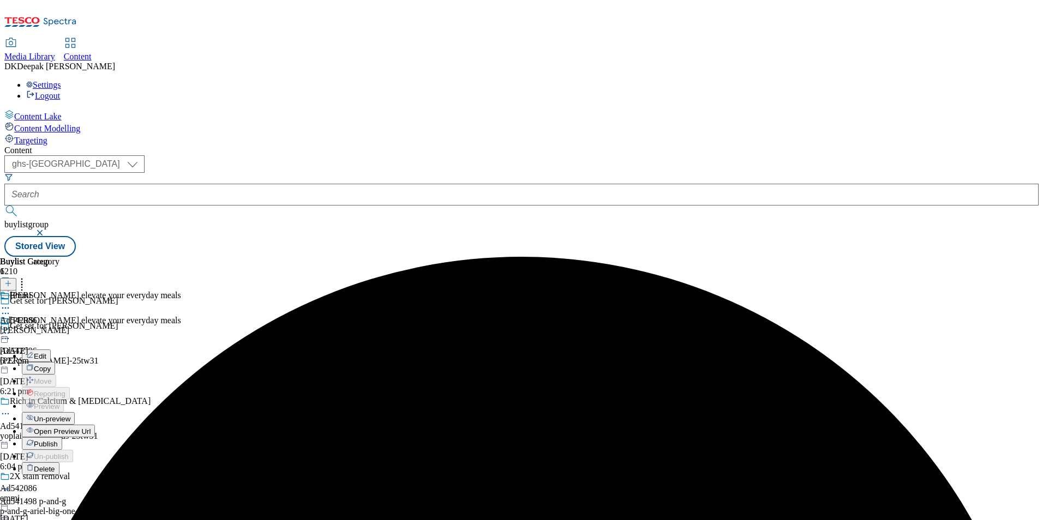
click at [58, 440] on span "Publish" at bounding box center [46, 444] width 24 height 8
